Goal: Information Seeking & Learning: Learn about a topic

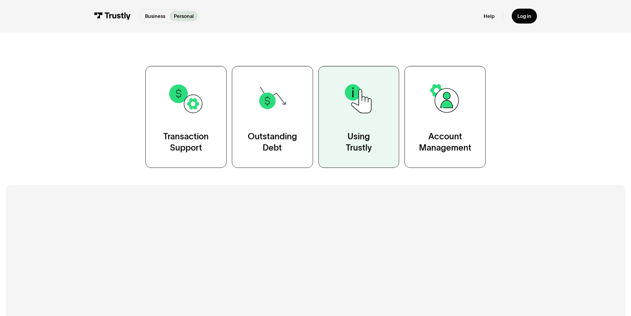
scroll to position [133, 0]
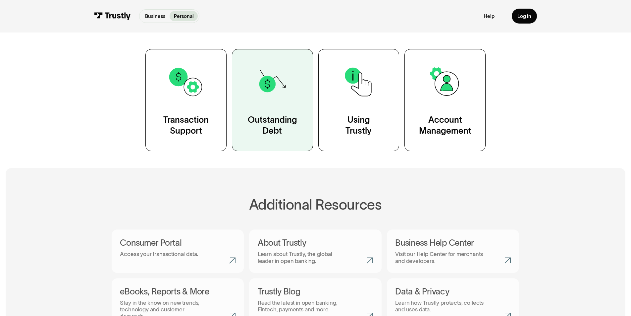
click at [291, 110] on link "Outstanding Debt" at bounding box center [272, 100] width 81 height 102
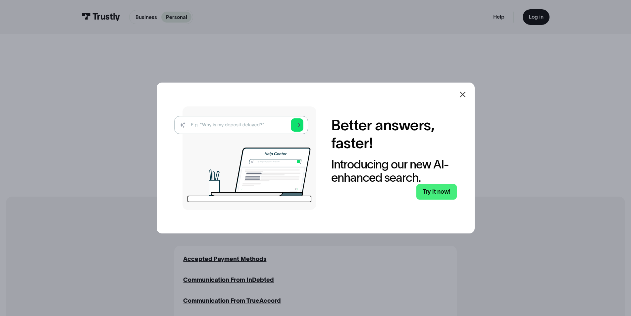
click at [464, 93] on icon at bounding box center [463, 94] width 8 height 8
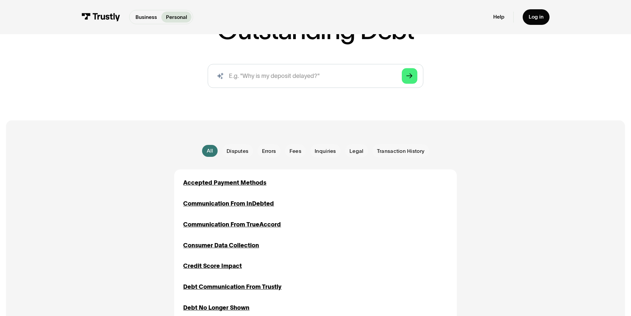
scroll to position [99, 0]
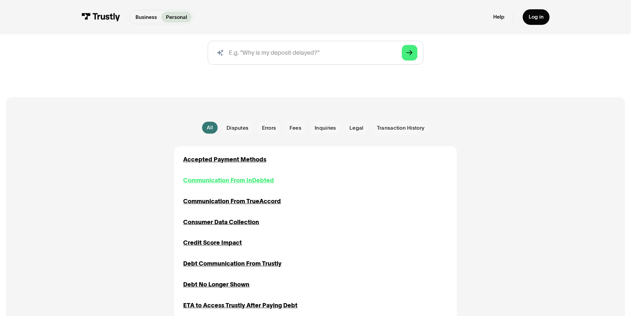
click at [232, 181] on div "Communication From InDebted" at bounding box center [228, 180] width 91 height 9
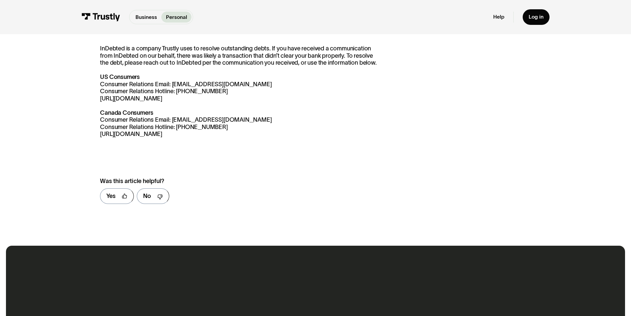
scroll to position [133, 0]
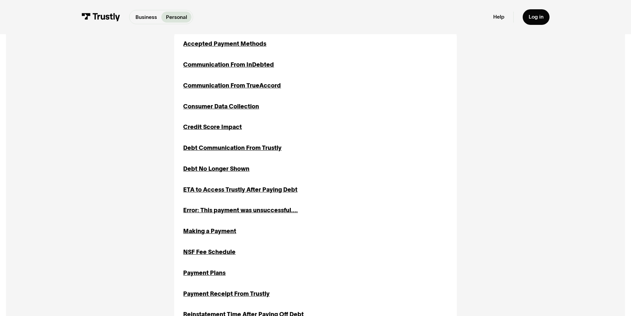
scroll to position [232, 0]
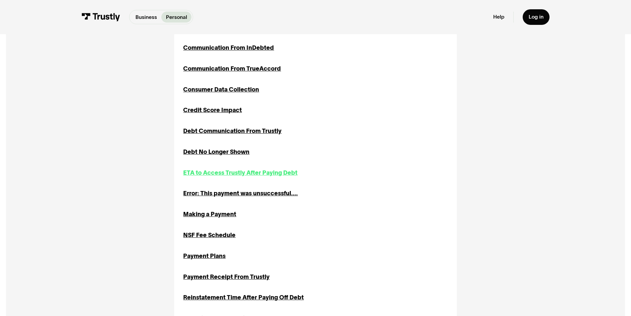
click at [293, 170] on div "ETA to Access Trustly After Paying Debt" at bounding box center [240, 172] width 114 height 9
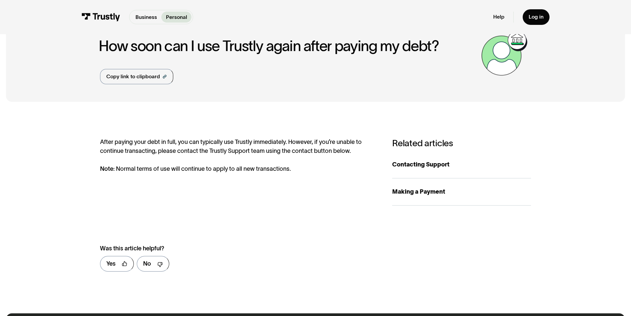
scroll to position [33, 0]
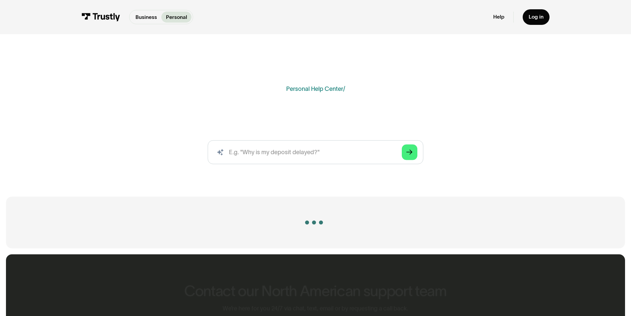
scroll to position [232, 0]
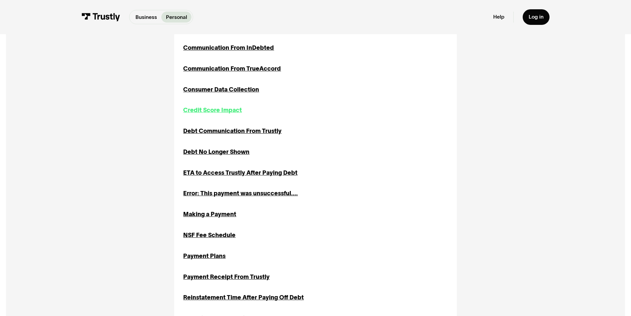
click at [218, 115] on div "Credit Score Impact" at bounding box center [212, 110] width 59 height 9
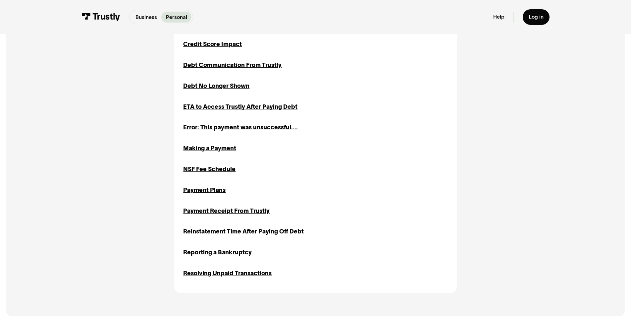
scroll to position [298, 0]
click at [252, 233] on div "Reinstatement Time After Paying Off Debt" at bounding box center [243, 231] width 121 height 9
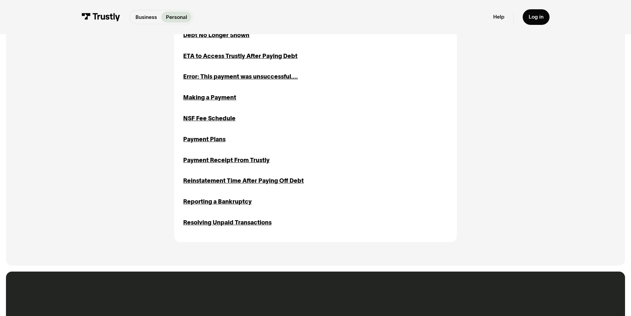
scroll to position [356, 0]
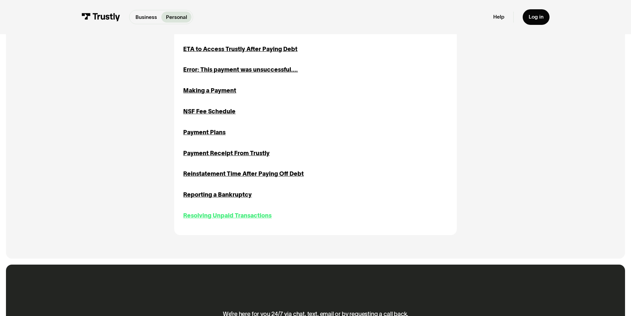
click at [265, 219] on div "Resolving Unpaid Transactions" at bounding box center [227, 215] width 88 height 9
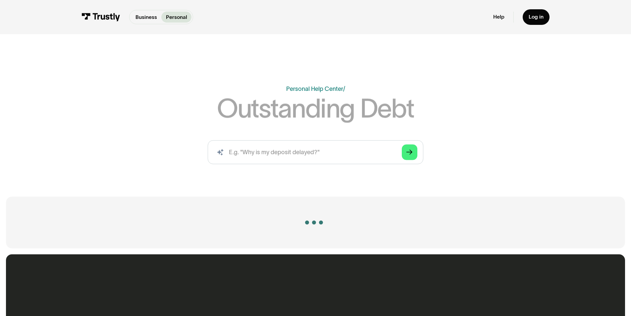
scroll to position [289, 0]
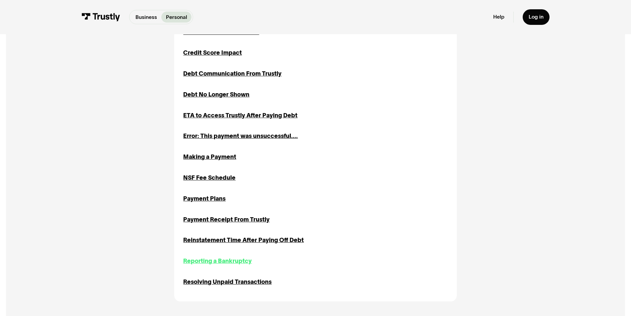
click at [238, 261] on div "Reporting a Bankruptcy" at bounding box center [217, 260] width 69 height 9
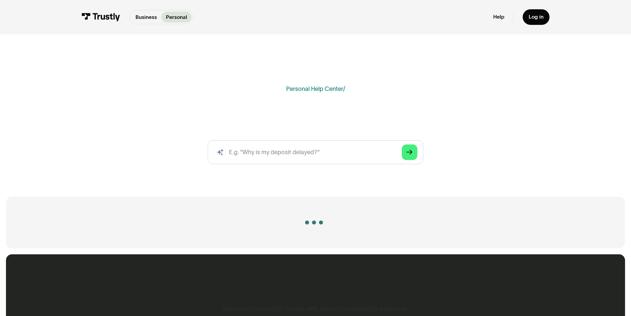
scroll to position [289, 0]
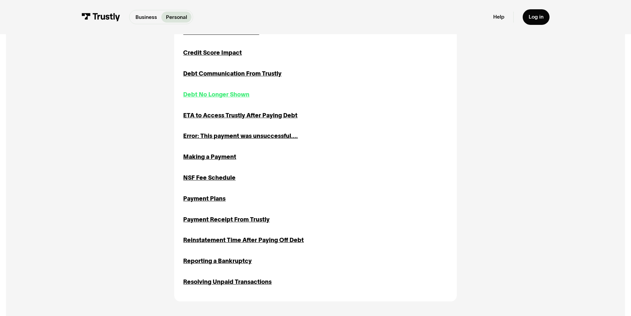
click at [219, 95] on div "Debt No Longer Shown" at bounding box center [216, 94] width 66 height 9
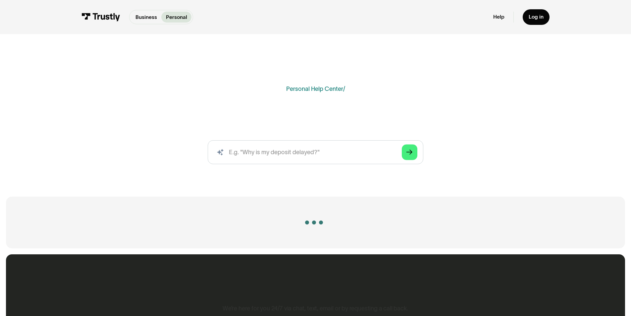
scroll to position [289, 0]
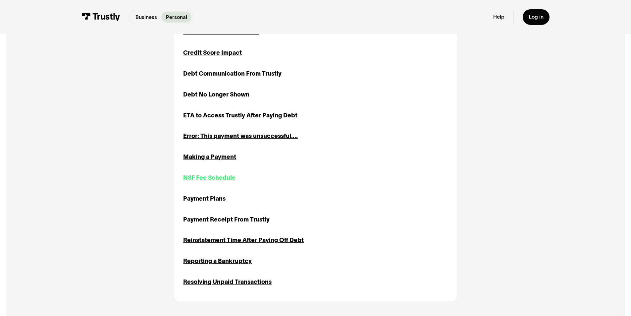
click at [235, 177] on div "NSF Fee Schedule" at bounding box center [209, 177] width 52 height 9
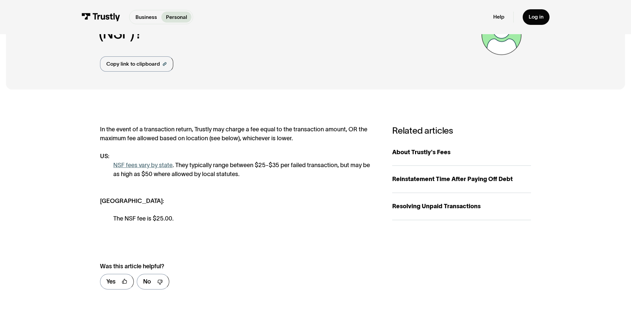
scroll to position [66, 0]
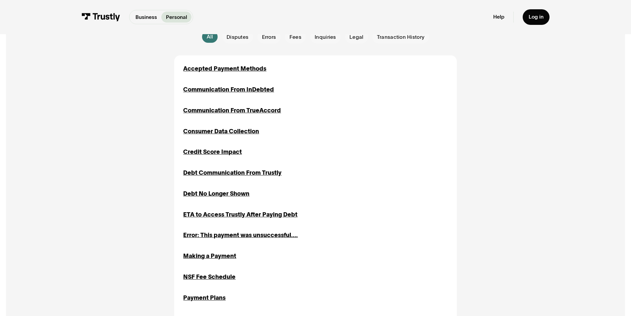
scroll to position [190, 0]
click at [354, 41] on span "Legal" at bounding box center [357, 37] width 14 height 7
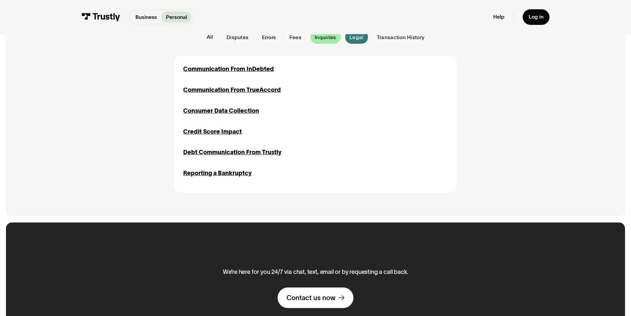
click at [331, 41] on span "Inquiries" at bounding box center [326, 37] width 22 height 7
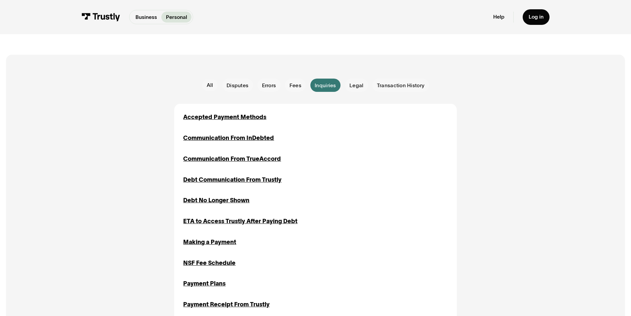
scroll to position [124, 0]
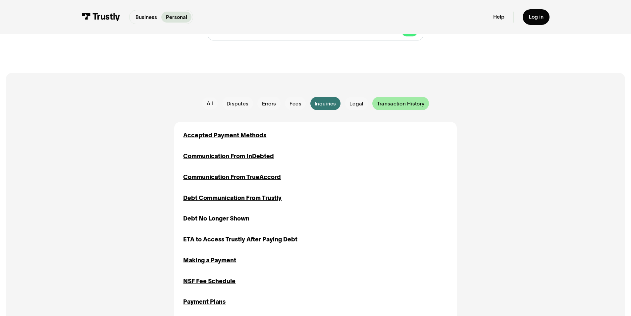
click at [390, 99] on div "Email Form" at bounding box center [400, 103] width 56 height 13
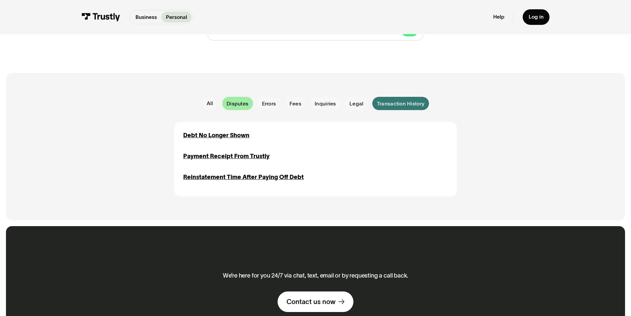
click at [239, 107] on span "Disputes" at bounding box center [238, 103] width 22 height 7
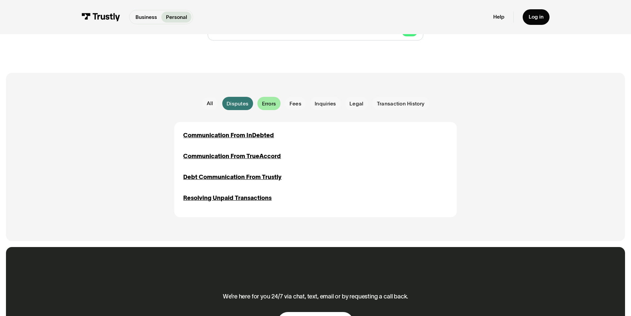
click at [260, 107] on div "Email Form" at bounding box center [268, 103] width 23 height 13
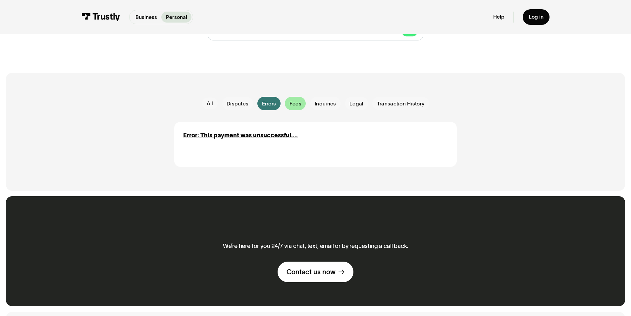
click at [304, 104] on div "Email Form" at bounding box center [295, 103] width 21 height 13
